Goal: Information Seeking & Learning: Check status

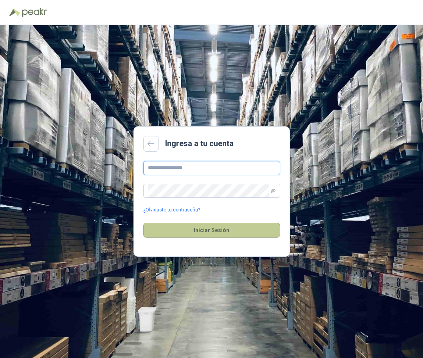
type input "**********"
click at [180, 231] on button "Iniciar Sesión" at bounding box center [211, 230] width 137 height 15
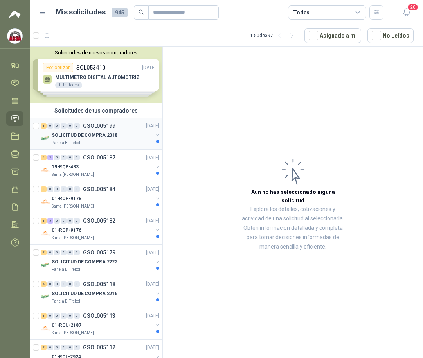
click at [86, 134] on p "SOLICITUD DE COMPRA 2018" at bounding box center [85, 135] width 66 height 7
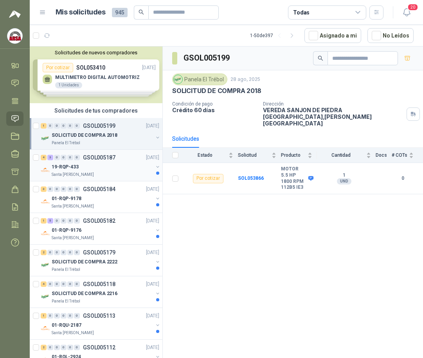
click at [99, 165] on div "19-RQP-433" at bounding box center [102, 166] width 101 height 9
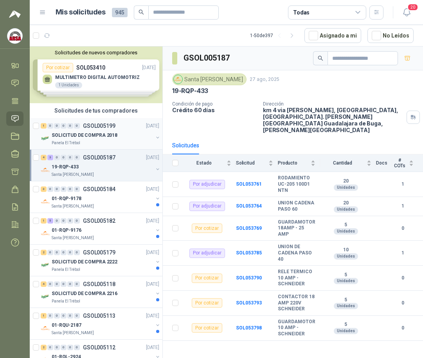
click at [113, 133] on p "SOLICITUD DE COMPRA 2018" at bounding box center [85, 135] width 66 height 7
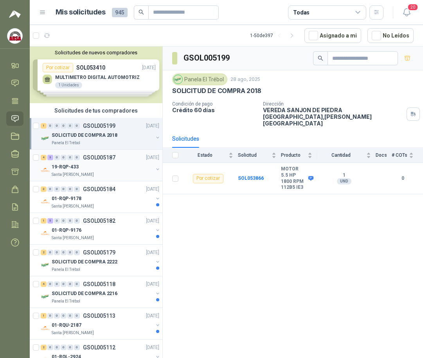
click at [82, 173] on p "Santa [PERSON_NAME]" at bounding box center [73, 175] width 42 height 6
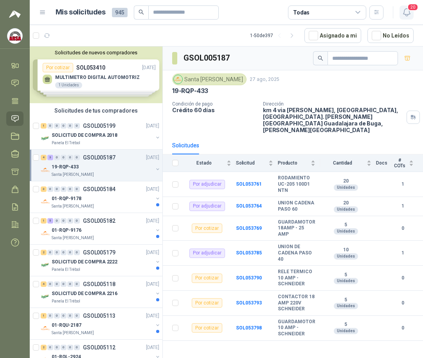
click at [402, 14] on icon "button" at bounding box center [407, 12] width 10 height 10
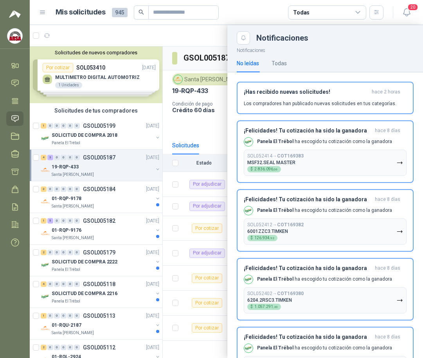
click at [206, 122] on div at bounding box center [226, 191] width 393 height 333
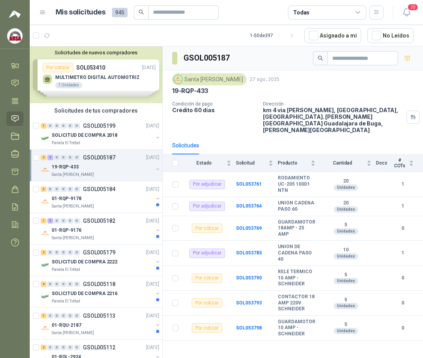
click at [12, 39] on img at bounding box center [14, 36] width 15 height 15
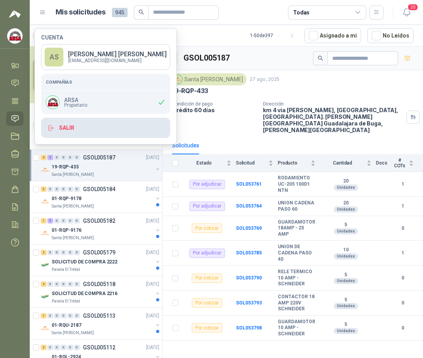
click at [65, 126] on button "Salir" at bounding box center [105, 128] width 129 height 20
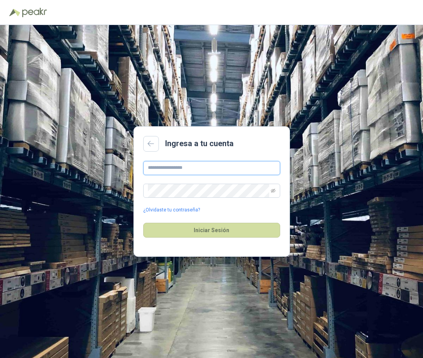
type input "**********"
